Goal: Book appointment/travel/reservation

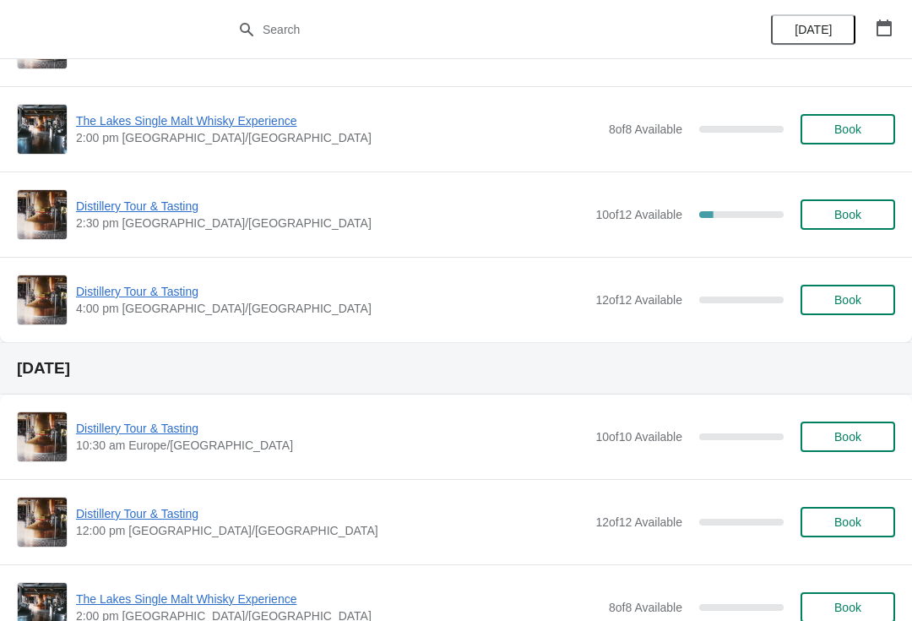
scroll to position [2484, 0]
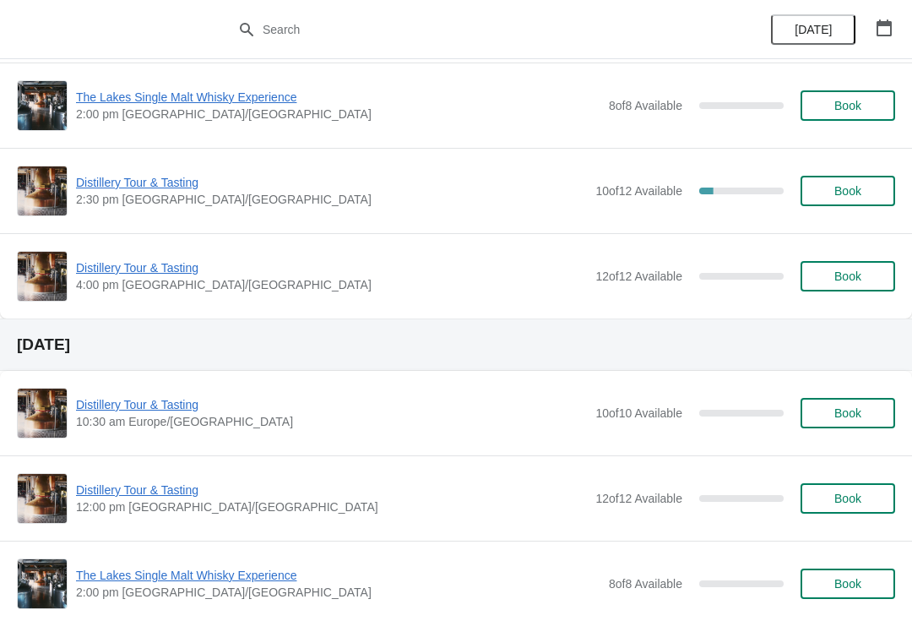
click at [491, 492] on span "Distillery Tour & Tasting" at bounding box center [331, 490] width 511 height 17
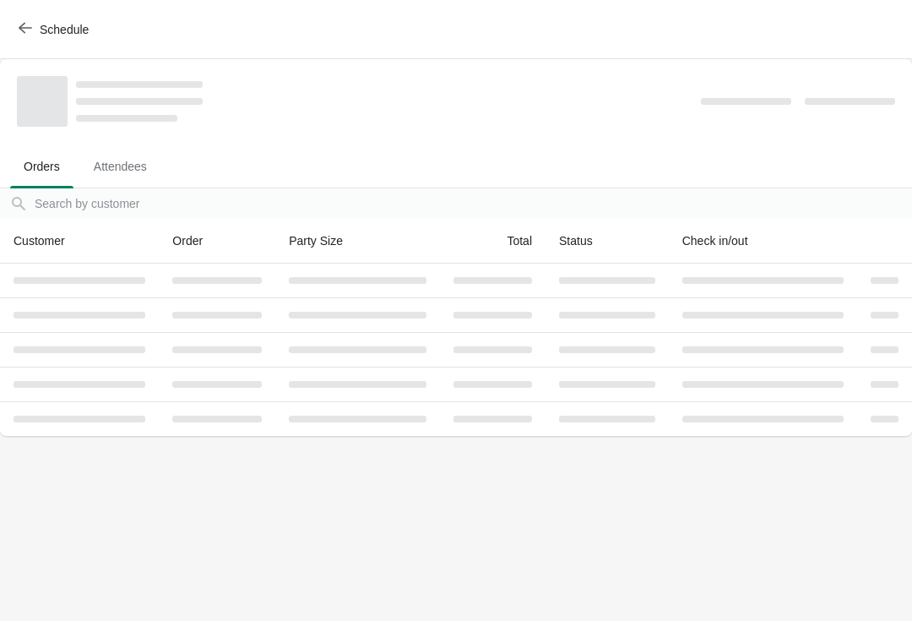
scroll to position [0, 0]
click at [3, 25] on div "Schedule" at bounding box center [456, 29] width 912 height 59
click at [19, 35] on span "button" at bounding box center [26, 29] width 14 height 16
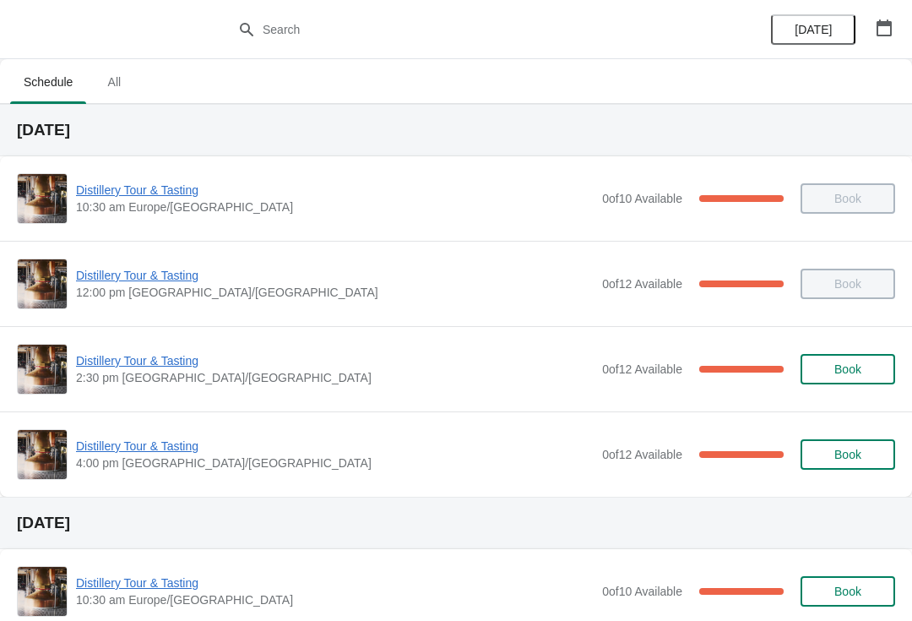
click at [174, 452] on span "Distillery Tour & Tasting" at bounding box center [335, 446] width 518 height 17
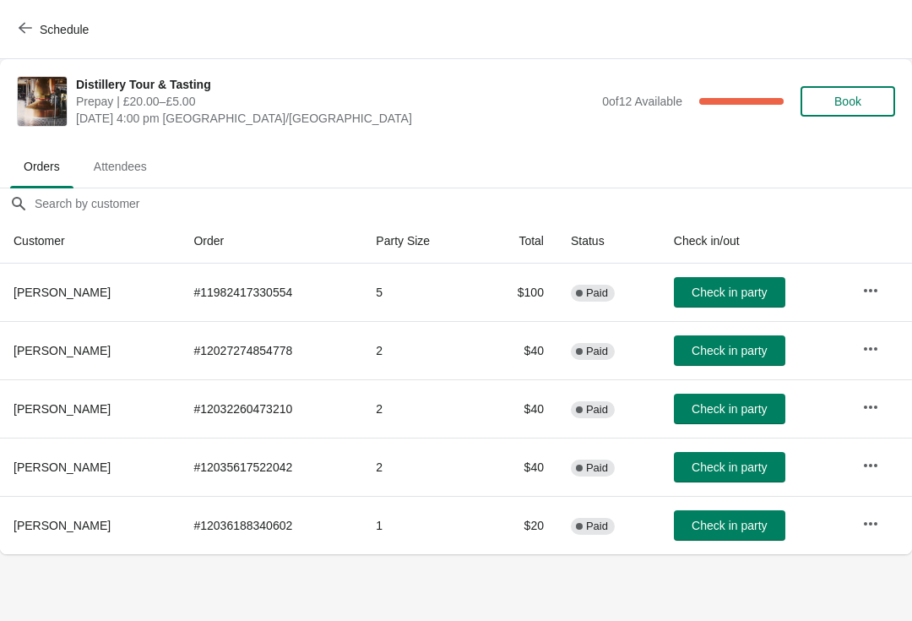
click at [133, 152] on span "Attendees" at bounding box center [120, 166] width 80 height 30
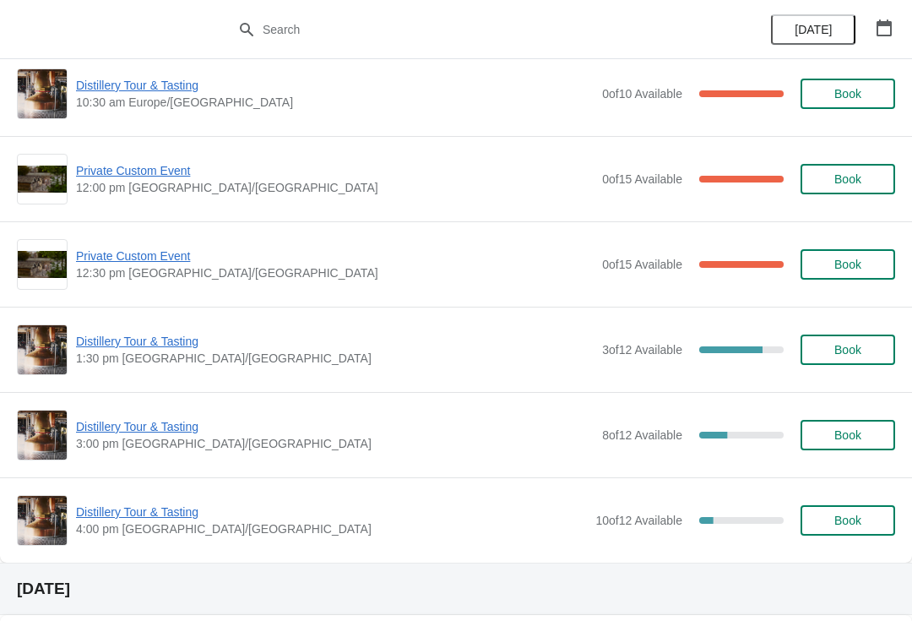
scroll to position [506, 0]
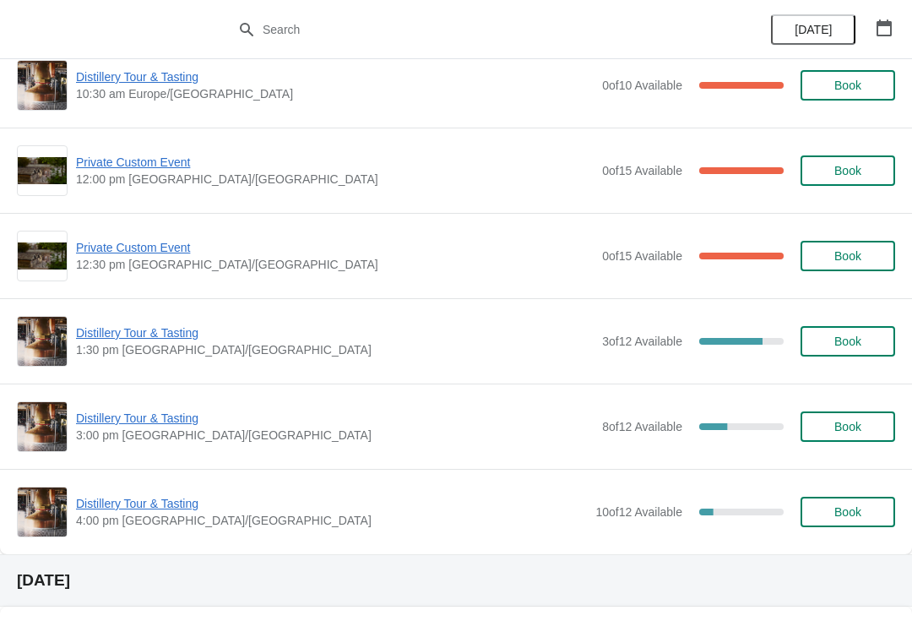
click at [851, 427] on span "Book" at bounding box center [848, 427] width 27 height 14
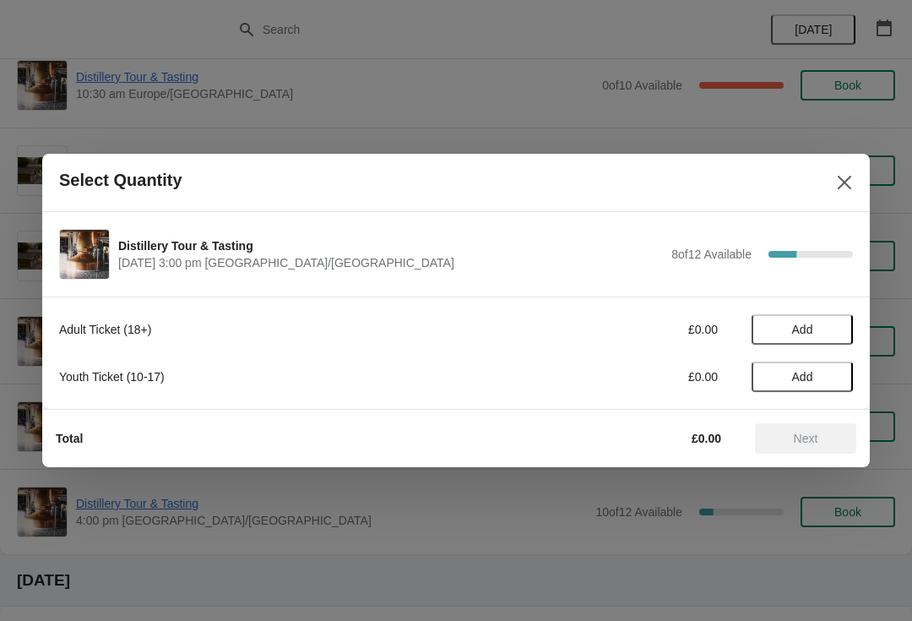
click at [806, 323] on span "Add" at bounding box center [802, 330] width 21 height 14
click at [838, 329] on icon at bounding box center [832, 330] width 18 height 18
click at [840, 329] on icon at bounding box center [832, 330] width 18 height 18
click at [835, 324] on icon at bounding box center [832, 330] width 18 height 18
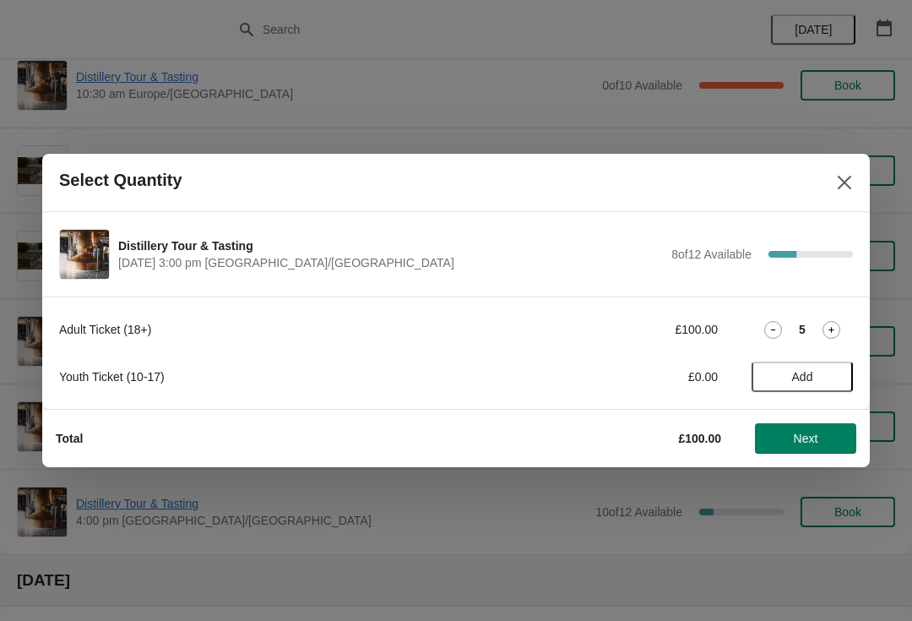
click at [836, 327] on icon at bounding box center [832, 330] width 18 height 18
click at [839, 324] on icon at bounding box center [832, 330] width 18 height 18
click at [805, 436] on span "Next" at bounding box center [806, 439] width 25 height 14
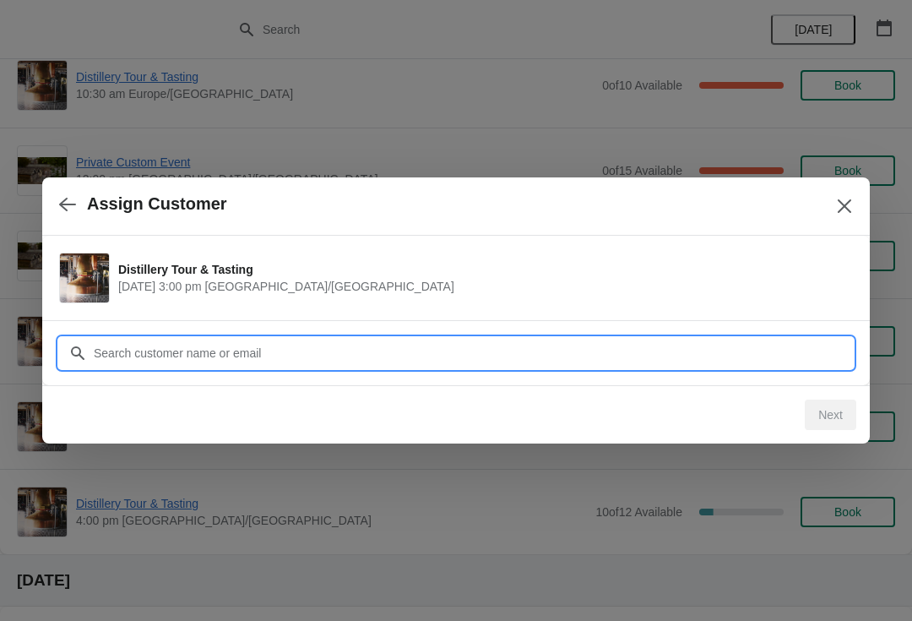
click at [251, 356] on input "Customer" at bounding box center [473, 353] width 760 height 30
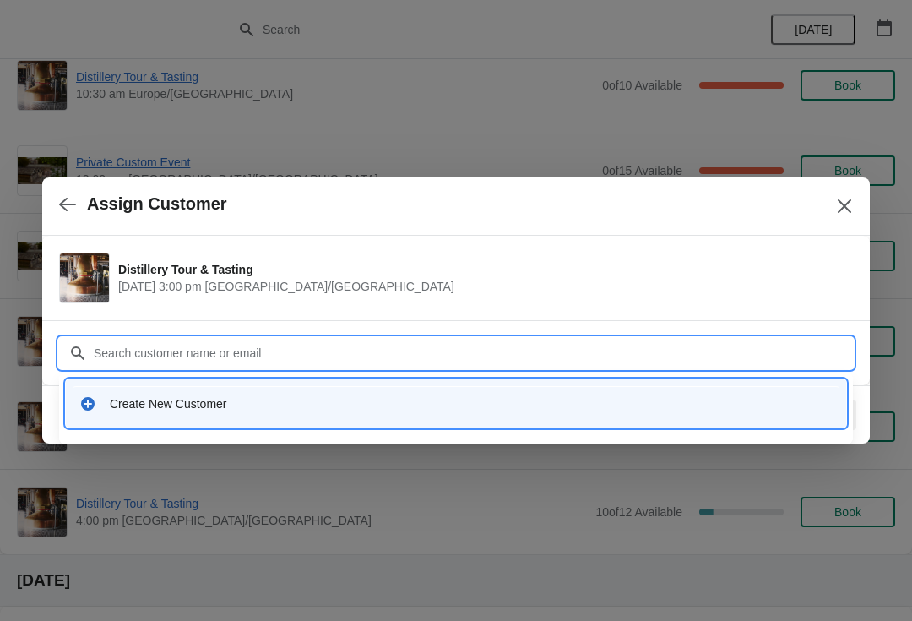
type input "N"
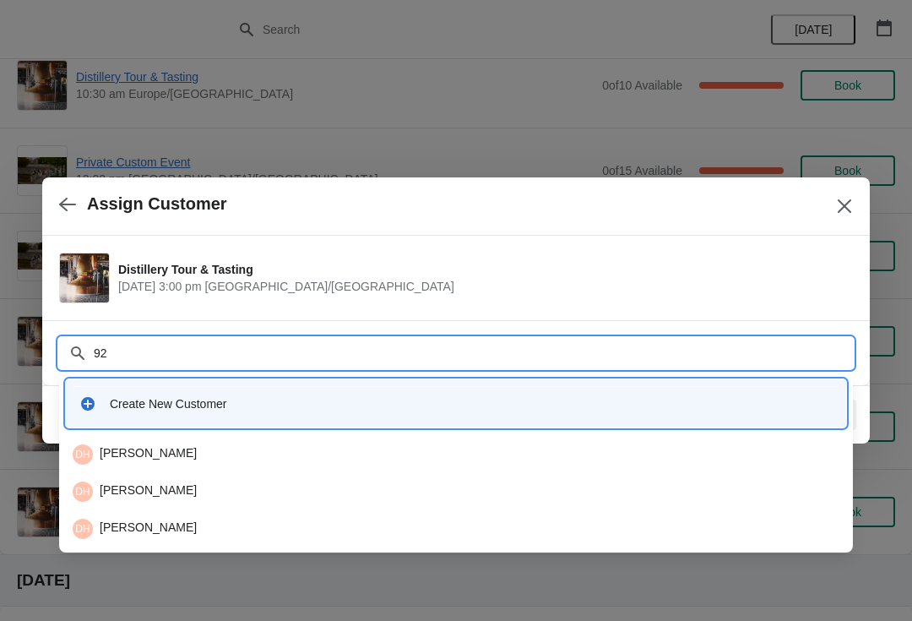
type input "9"
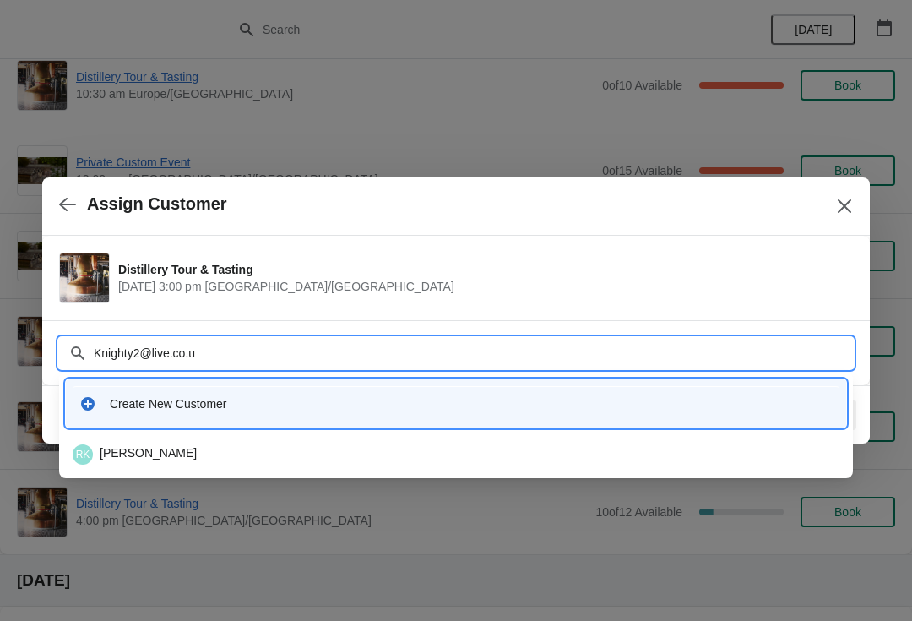
type input "Knighty2@live.co.uk"
click at [150, 450] on div "RK Ron Knight" at bounding box center [456, 454] width 767 height 20
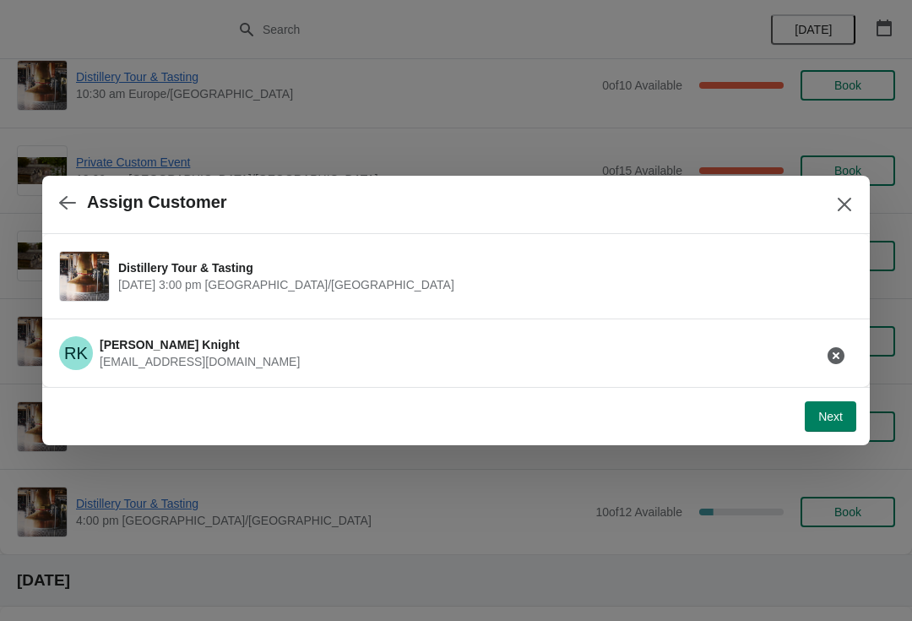
click at [828, 420] on span "Next" at bounding box center [831, 417] width 25 height 14
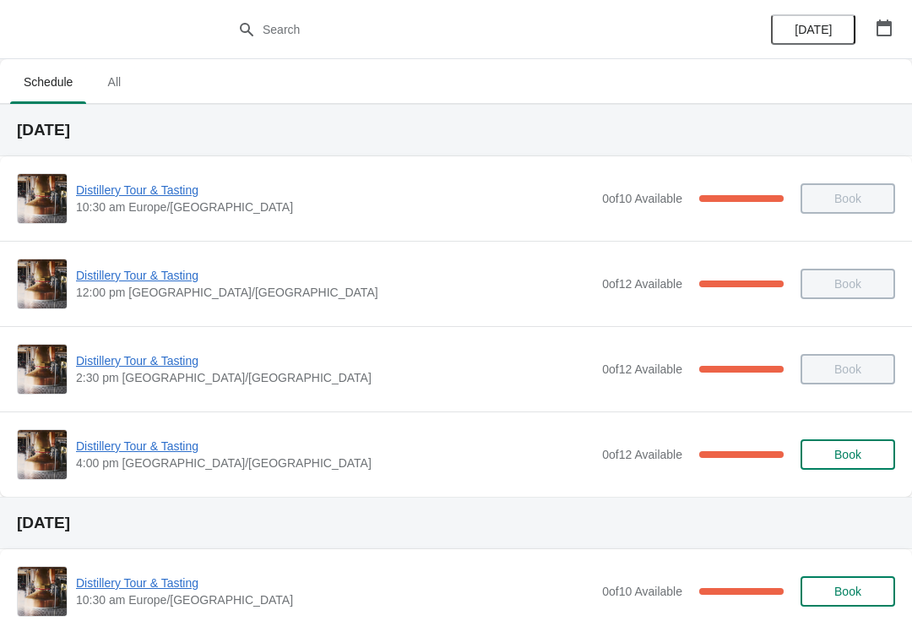
click at [415, 434] on div "Distillery Tour & Tasting 4:00 pm Europe/[GEOGRAPHIC_DATA] 0 of 12 Available 10…" at bounding box center [456, 454] width 879 height 51
click at [133, 358] on span "Distillery Tour & Tasting" at bounding box center [335, 360] width 518 height 17
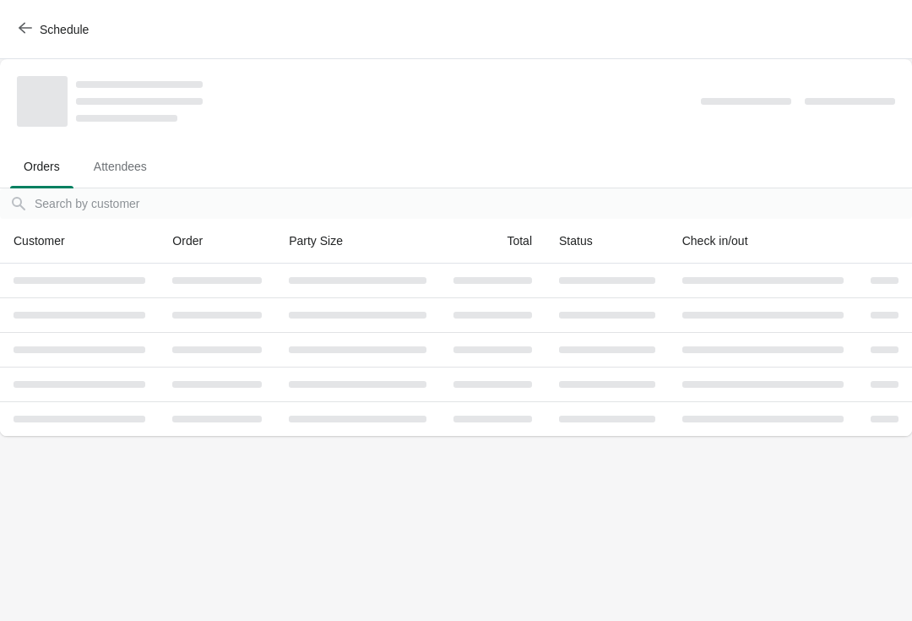
click at [34, 34] on span "Schedule" at bounding box center [55, 29] width 67 height 16
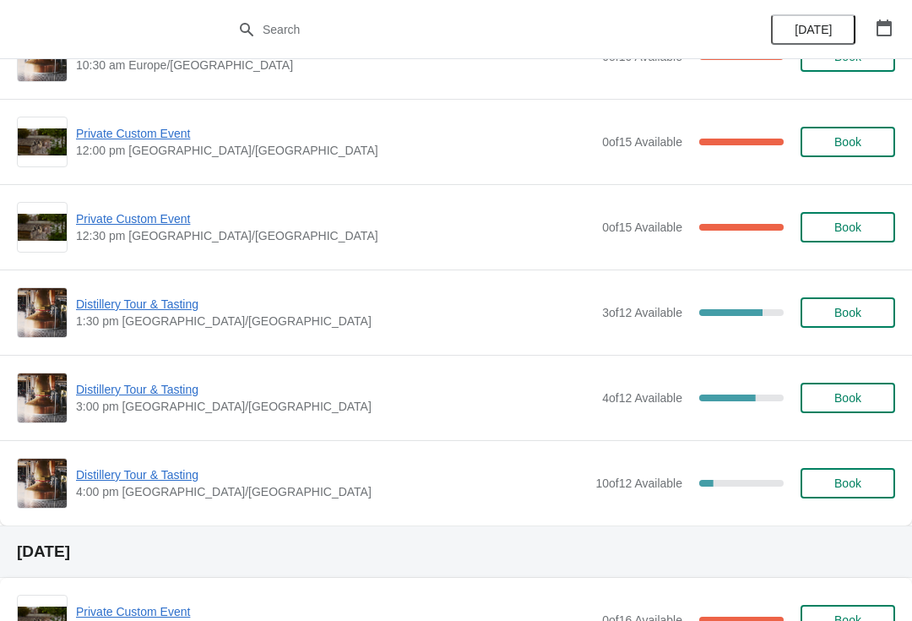
scroll to position [599, 0]
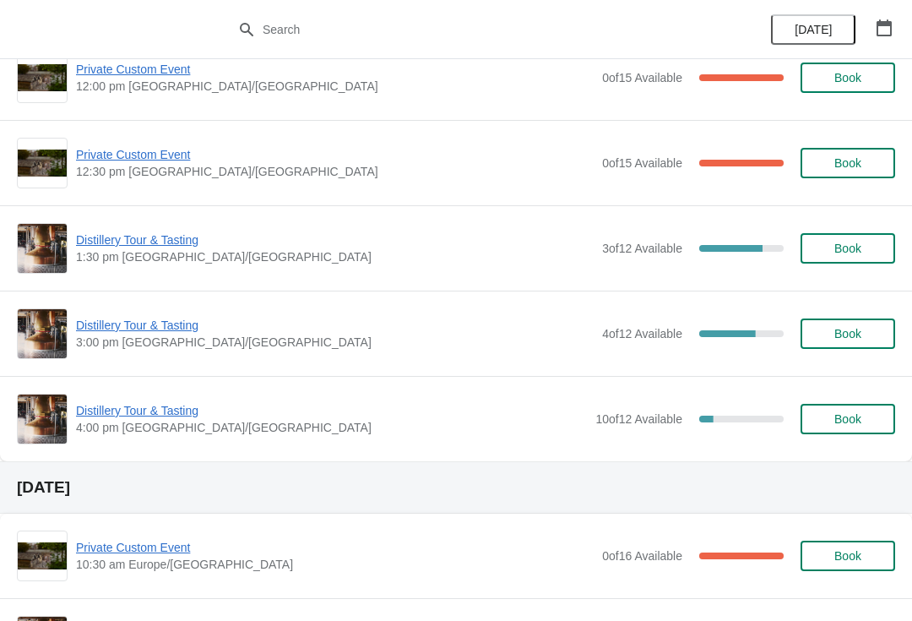
click at [844, 343] on button "Book" at bounding box center [848, 334] width 95 height 30
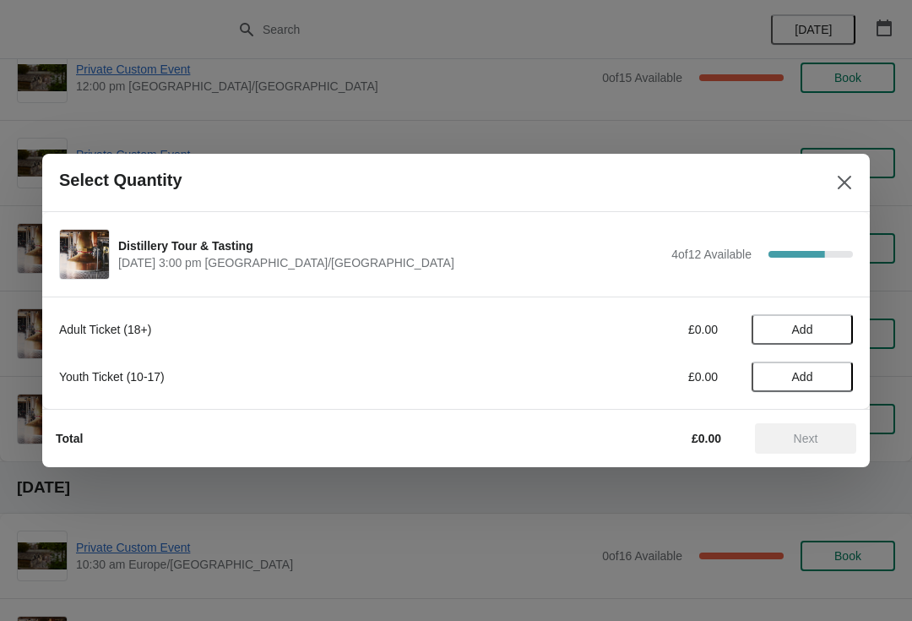
click at [810, 333] on span "Add" at bounding box center [802, 330] width 21 height 14
click at [832, 331] on icon at bounding box center [832, 330] width 6 height 6
click at [835, 327] on icon at bounding box center [832, 330] width 18 height 18
click at [801, 446] on button "Next" at bounding box center [805, 438] width 101 height 30
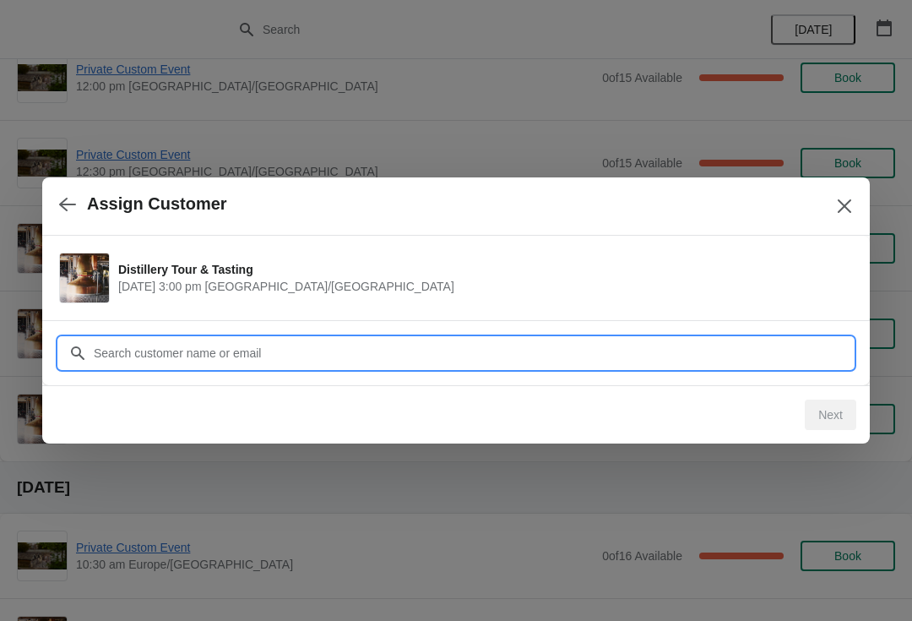
click at [166, 361] on input "Customer" at bounding box center [473, 353] width 760 height 30
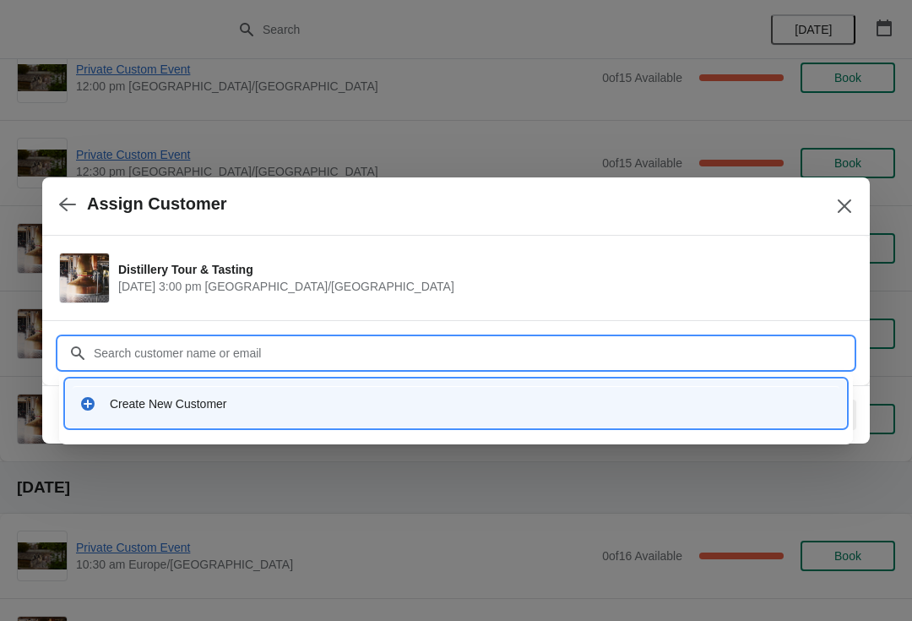
click at [139, 349] on input "Customer" at bounding box center [473, 353] width 760 height 30
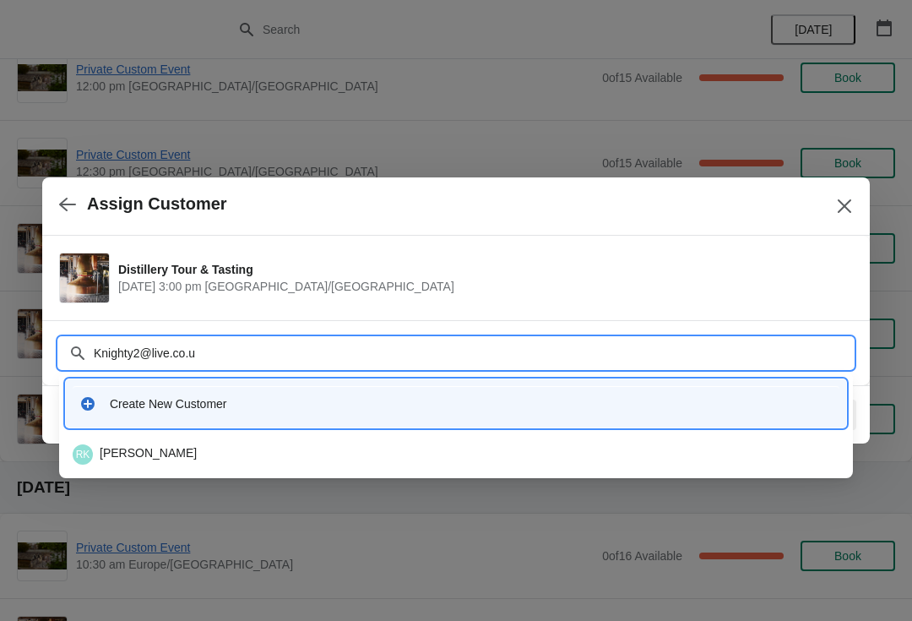
type input "Knighty2@live.co.uk"
click at [119, 465] on div "RK Ron Knight" at bounding box center [456, 455] width 781 height 34
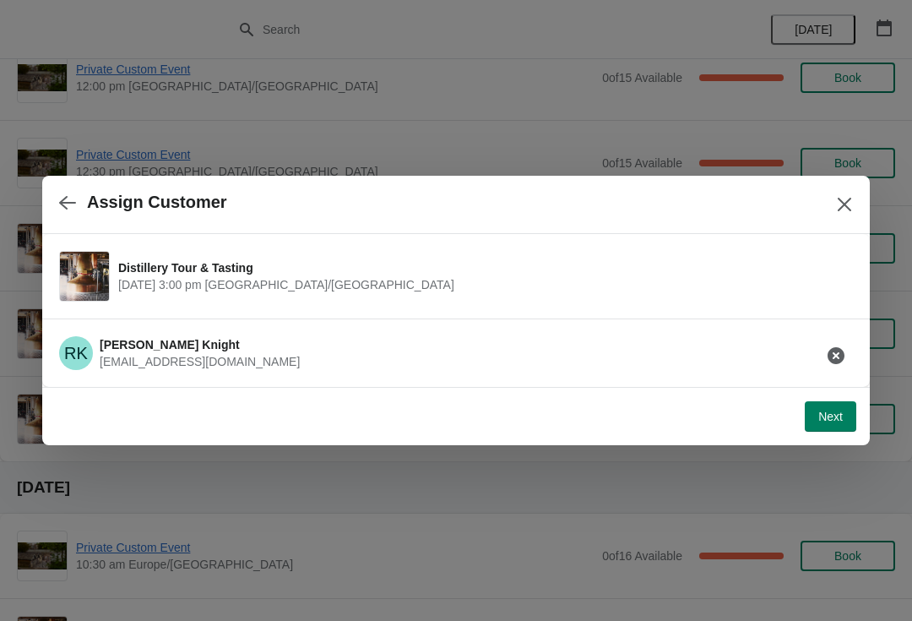
click at [830, 427] on button "Next" at bounding box center [831, 416] width 52 height 30
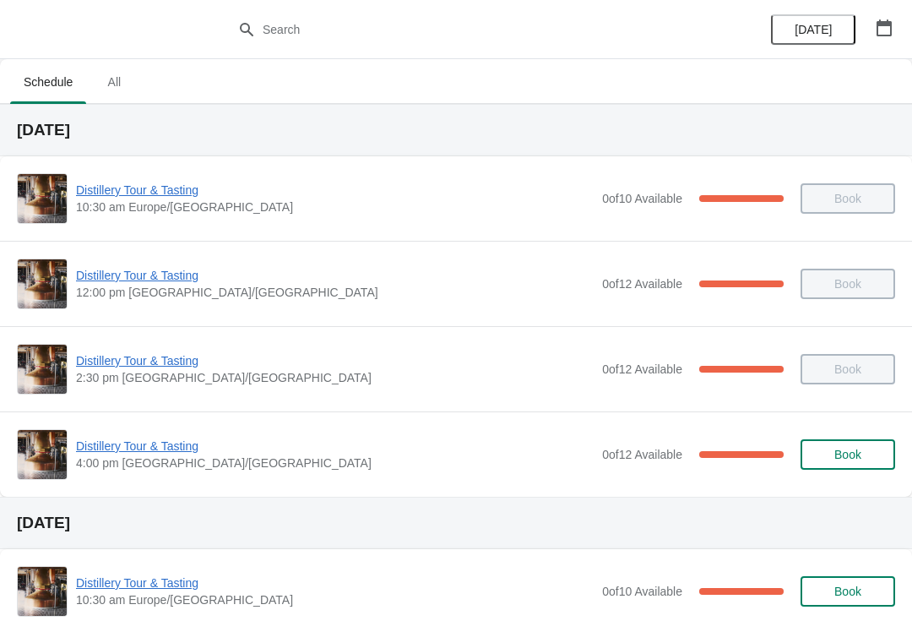
click at [97, 452] on span "Distillery Tour & Tasting" at bounding box center [335, 446] width 518 height 17
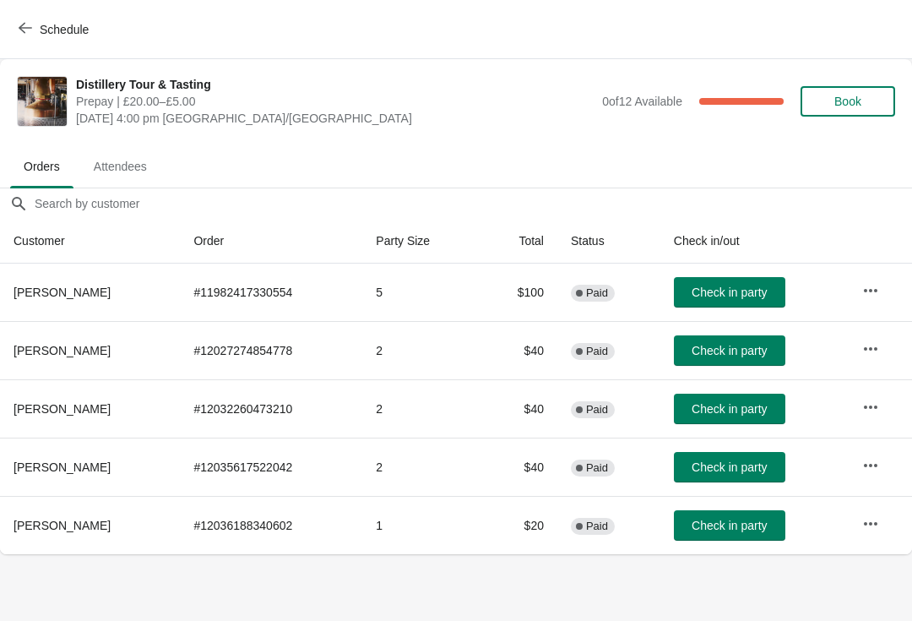
click at [718, 409] on span "Check in party" at bounding box center [729, 409] width 75 height 14
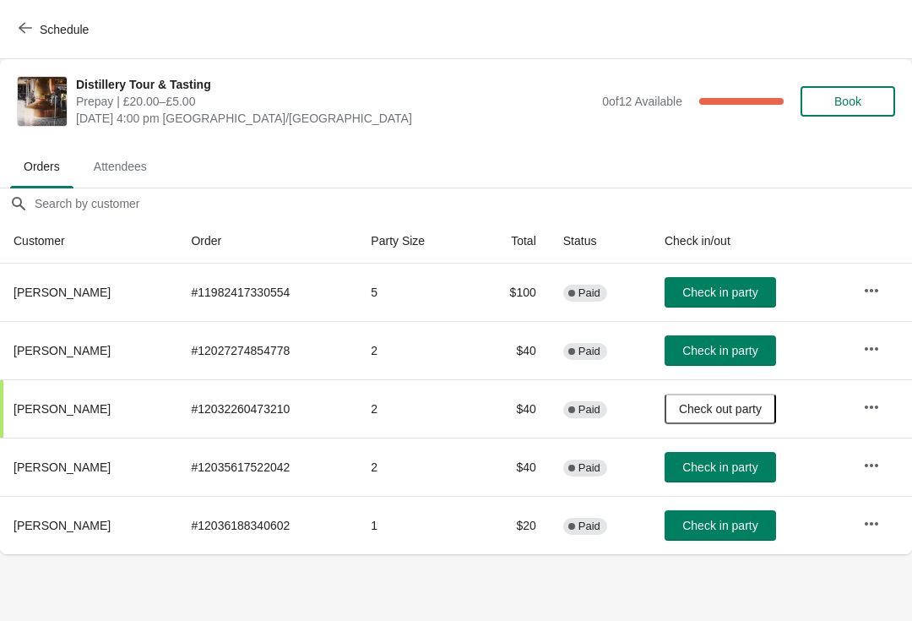
click at [711, 530] on span "Check in party" at bounding box center [720, 526] width 75 height 14
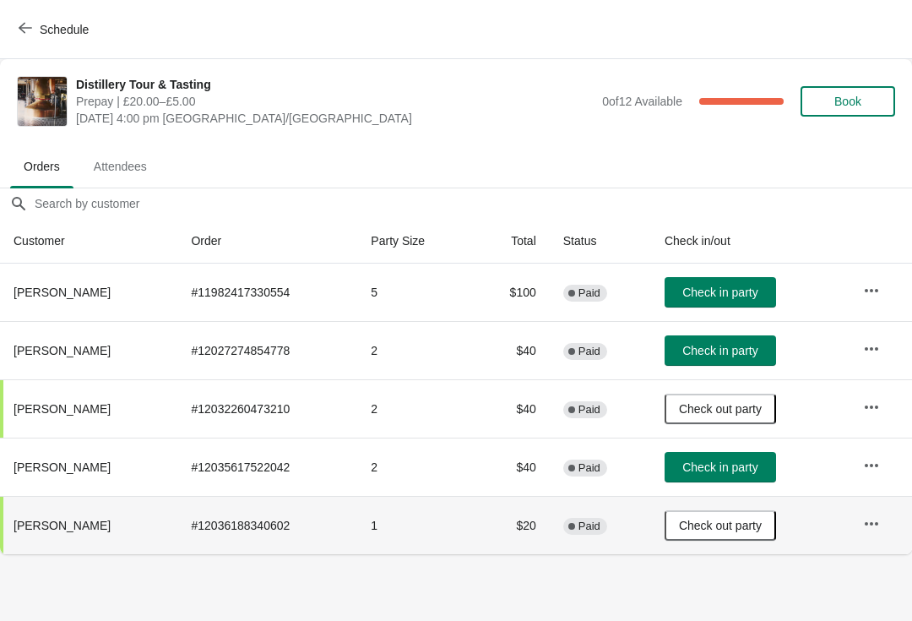
click at [722, 362] on button "Check in party" at bounding box center [721, 350] width 112 height 30
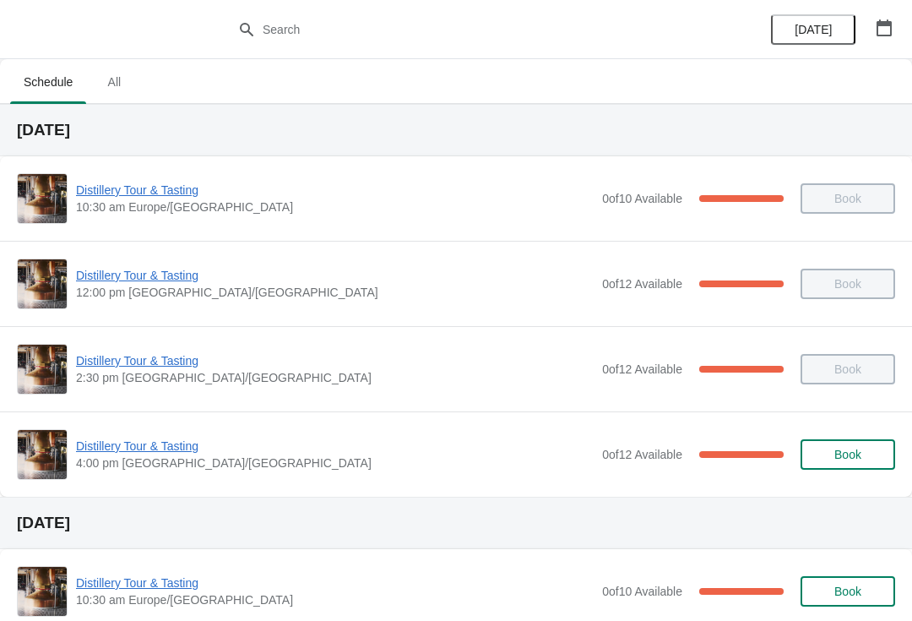
click at [140, 448] on span "Distillery Tour & Tasting" at bounding box center [335, 446] width 518 height 17
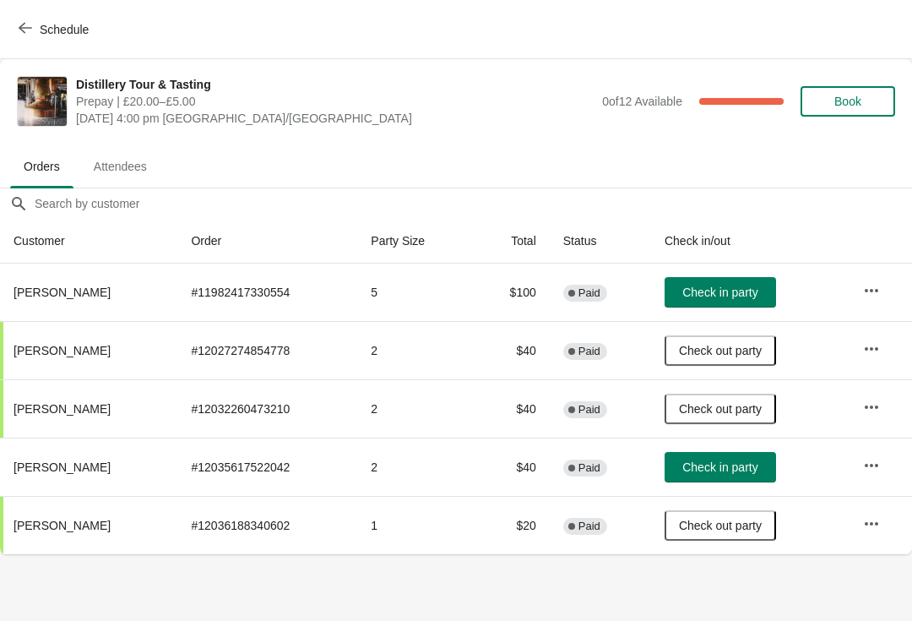
click at [723, 456] on button "Check in party" at bounding box center [721, 467] width 112 height 30
